Goal: Task Accomplishment & Management: Use online tool/utility

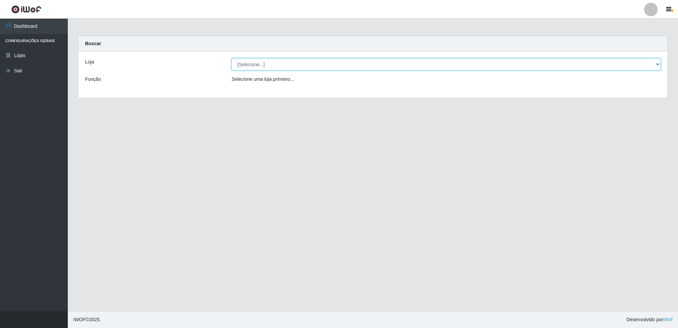
click at [286, 67] on select "[Selecione...] Extrabom - Loja 01 Centro de Distribuição" at bounding box center [446, 64] width 429 height 12
select select "435"
click at [232, 58] on select "[Selecione...] Extrabom - Loja 01 Centro de Distribuição" at bounding box center [446, 64] width 429 height 12
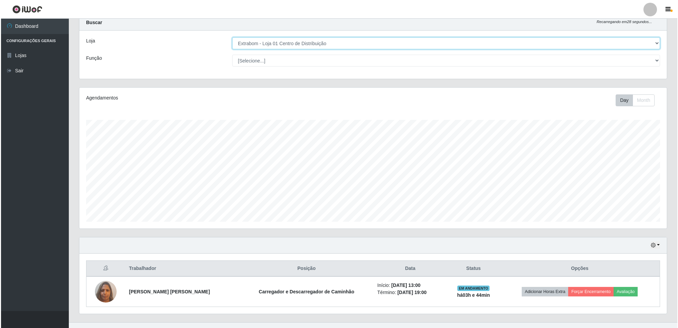
scroll to position [33, 0]
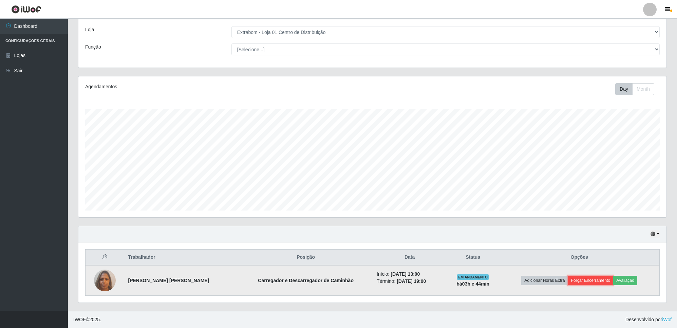
click at [591, 277] on button "Forçar Encerramento" at bounding box center [589, 279] width 45 height 9
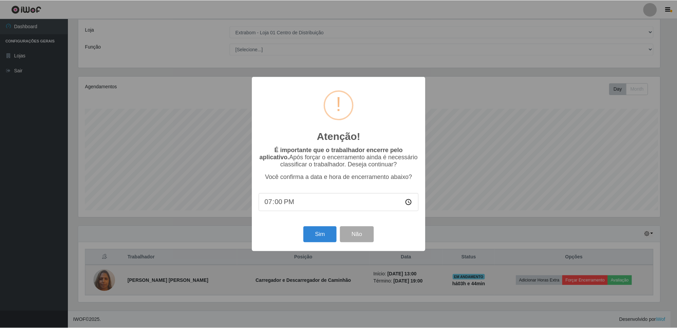
scroll to position [141, 583]
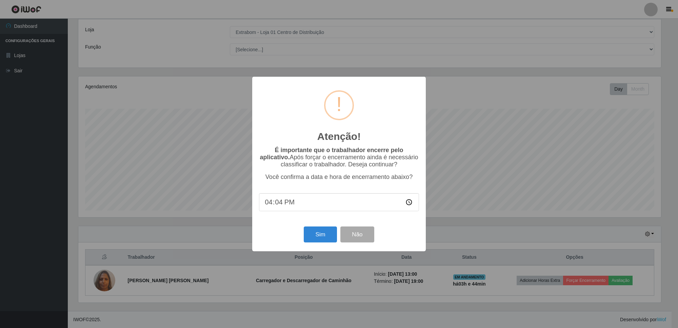
type input "16:44"
click at [321, 237] on button "Sim" at bounding box center [320, 234] width 33 height 16
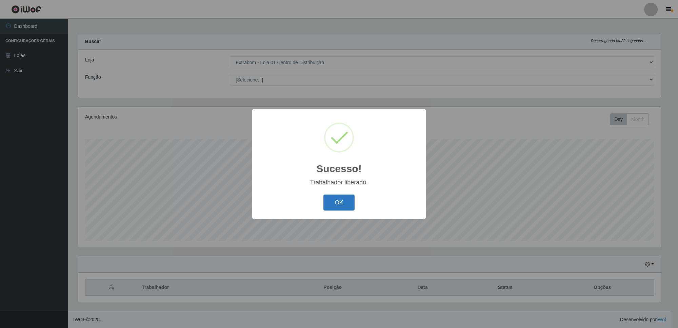
click at [338, 202] on button "OK" at bounding box center [340, 202] width 32 height 16
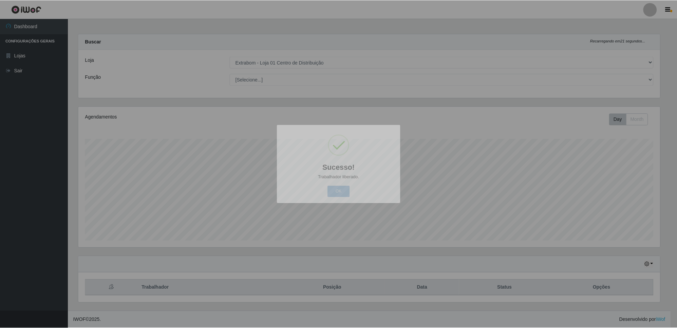
scroll to position [141, 588]
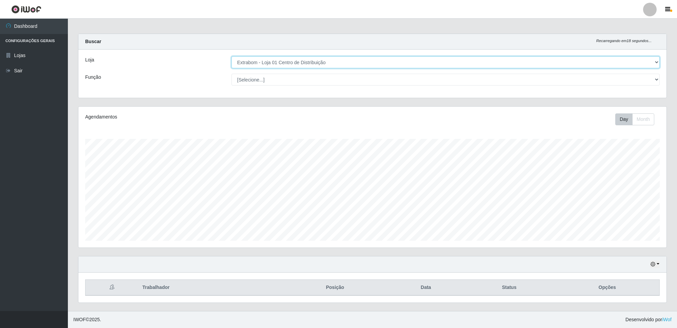
click at [294, 63] on select "[Selecione...] Extrabom - Loja 01 Centro de Distribuição" at bounding box center [445, 62] width 428 height 12
click at [231, 56] on select "[Selecione...] Extrabom - Loja 01 Centro de Distribuição" at bounding box center [445, 62] width 428 height 12
